Goal: Task Accomplishment & Management: Manage account settings

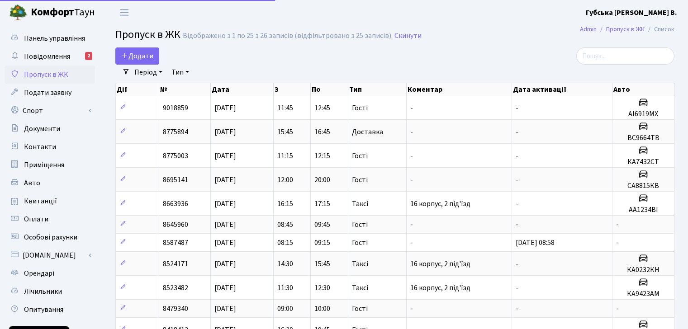
select select "25"
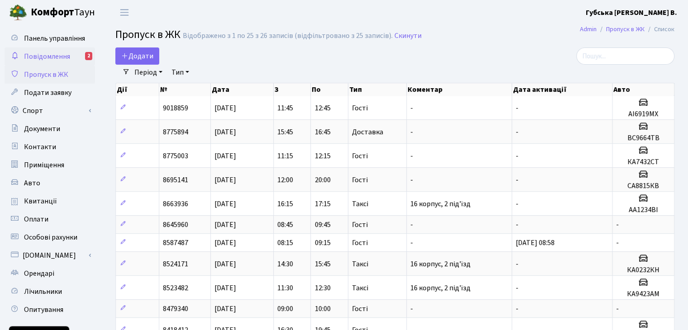
click at [49, 56] on span "Повідомлення" at bounding box center [47, 57] width 46 height 10
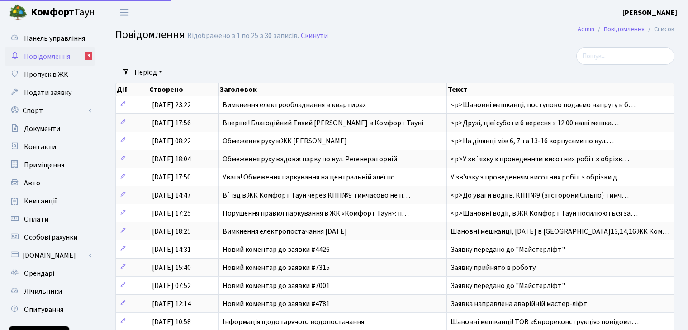
select select "25"
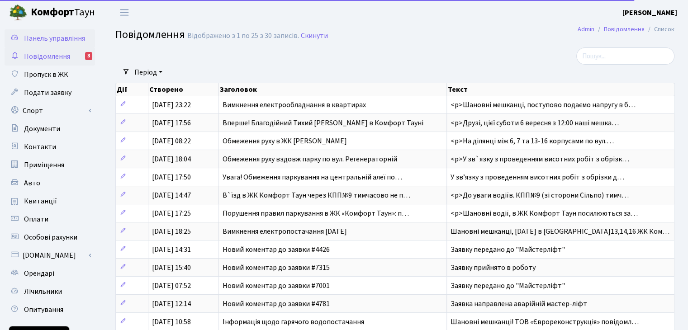
click at [49, 39] on span "Панель управління" at bounding box center [54, 38] width 61 height 10
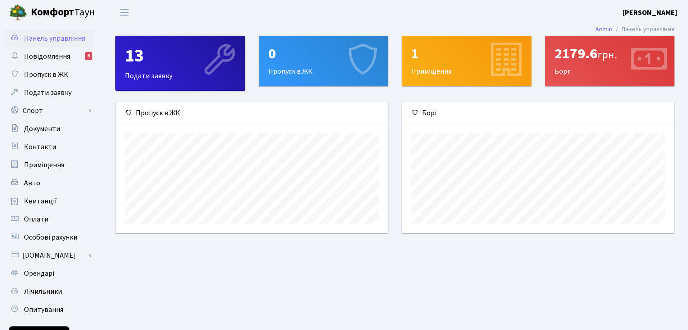
scroll to position [130, 271]
click at [43, 205] on span "Квитанції" at bounding box center [40, 201] width 33 height 10
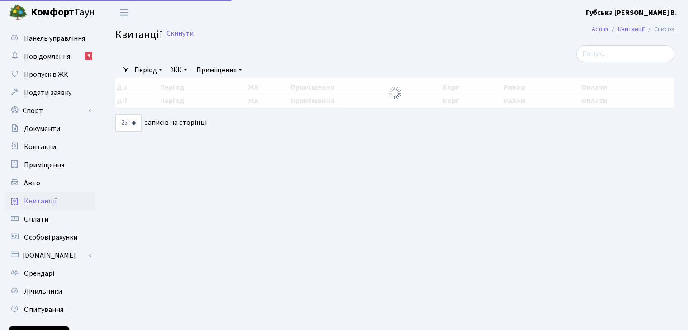
select select "25"
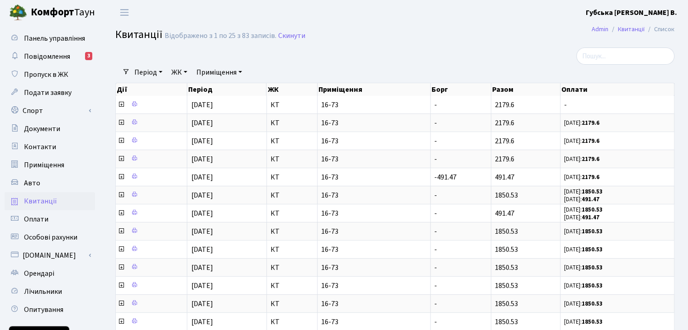
click at [644, 13] on b "[PERSON_NAME]" at bounding box center [630, 13] width 91 height 10
click at [629, 49] on link "Вийти" at bounding box center [631, 49] width 90 height 14
